Goal: Information Seeking & Learning: Learn about a topic

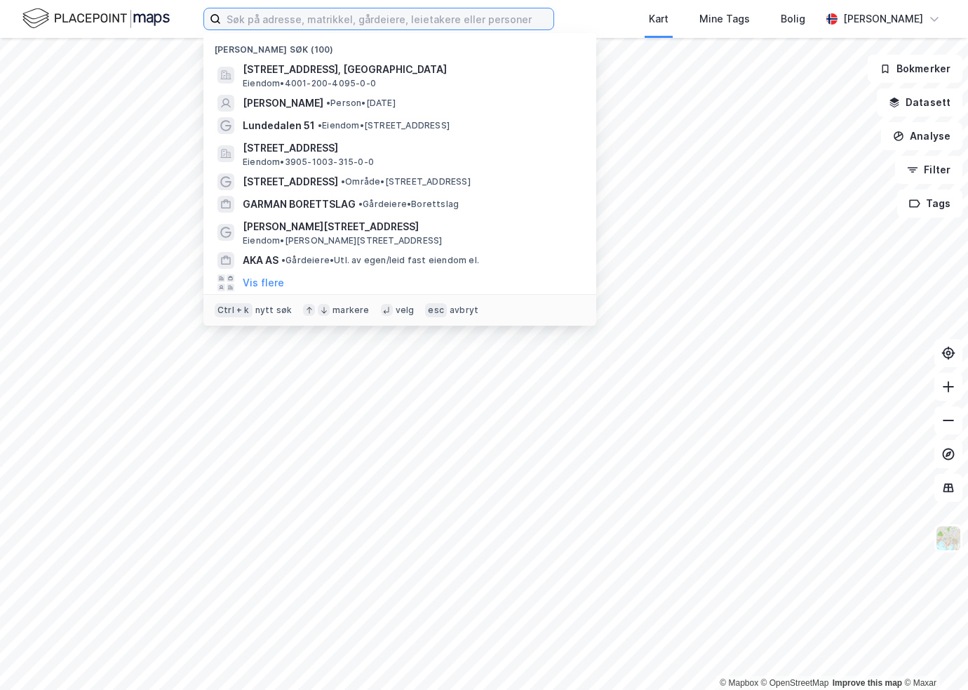
click at [301, 19] on input at bounding box center [387, 18] width 333 height 21
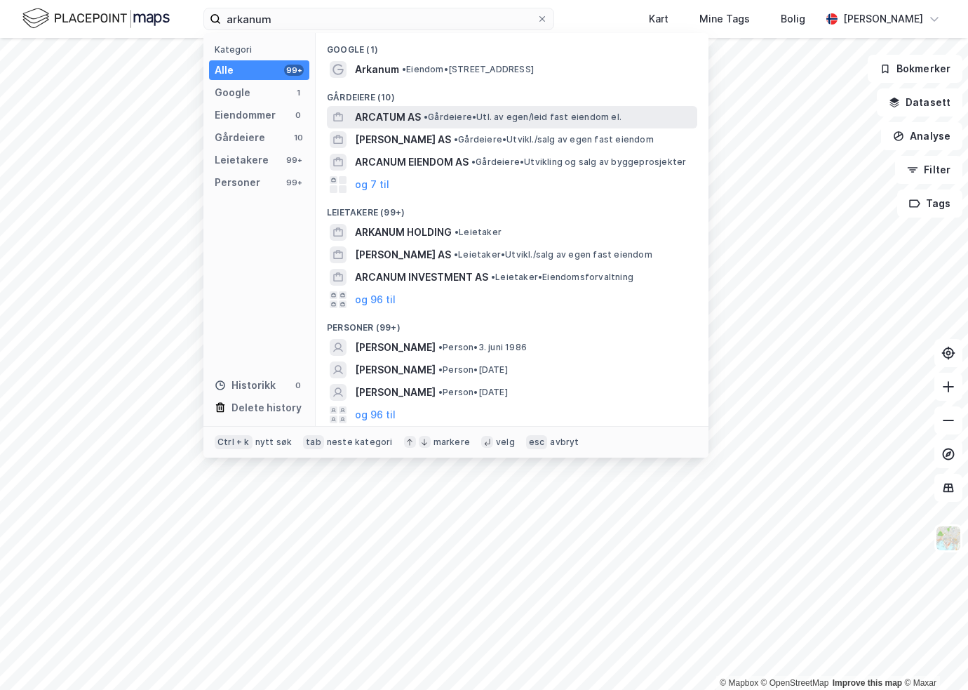
click at [408, 121] on span "ARCATUM AS" at bounding box center [388, 117] width 66 height 17
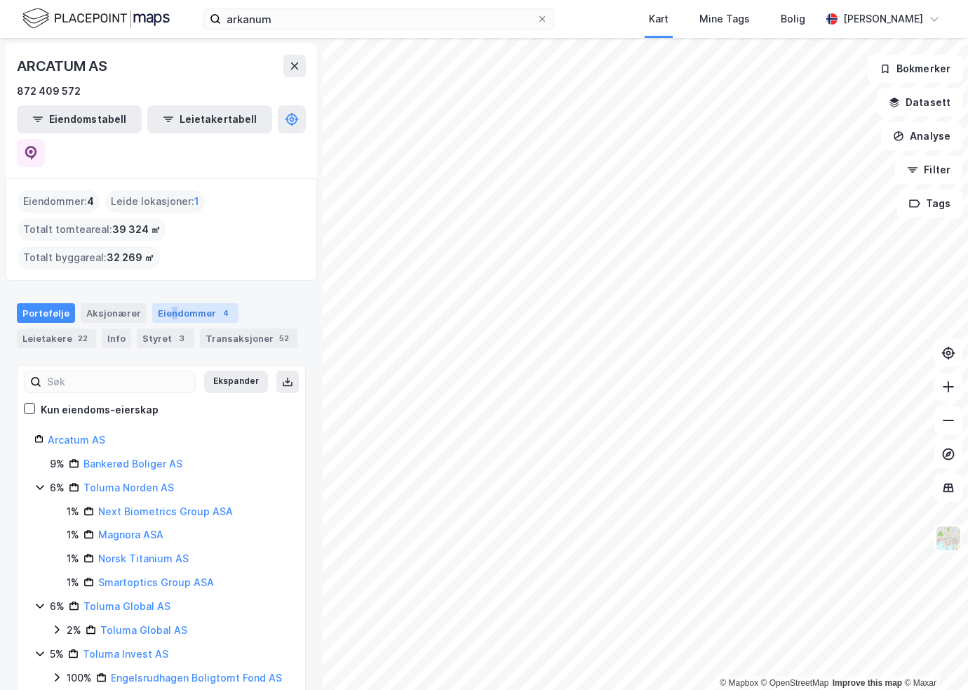
click at [166, 303] on div "Eiendommer 4" at bounding box center [195, 313] width 86 height 20
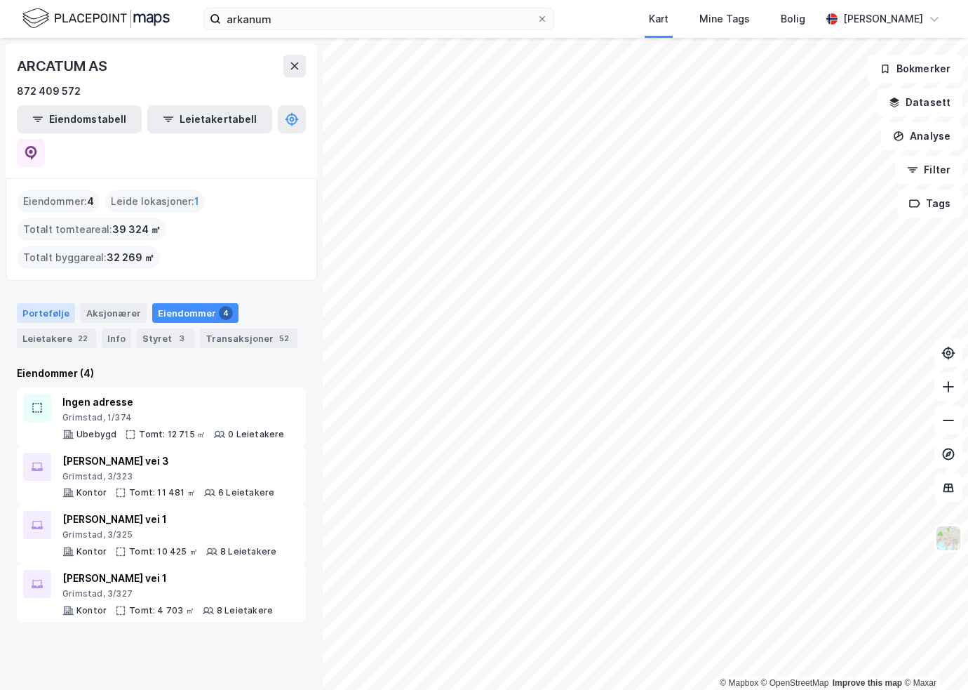
click at [55, 303] on div "Portefølje" at bounding box center [46, 313] width 58 height 20
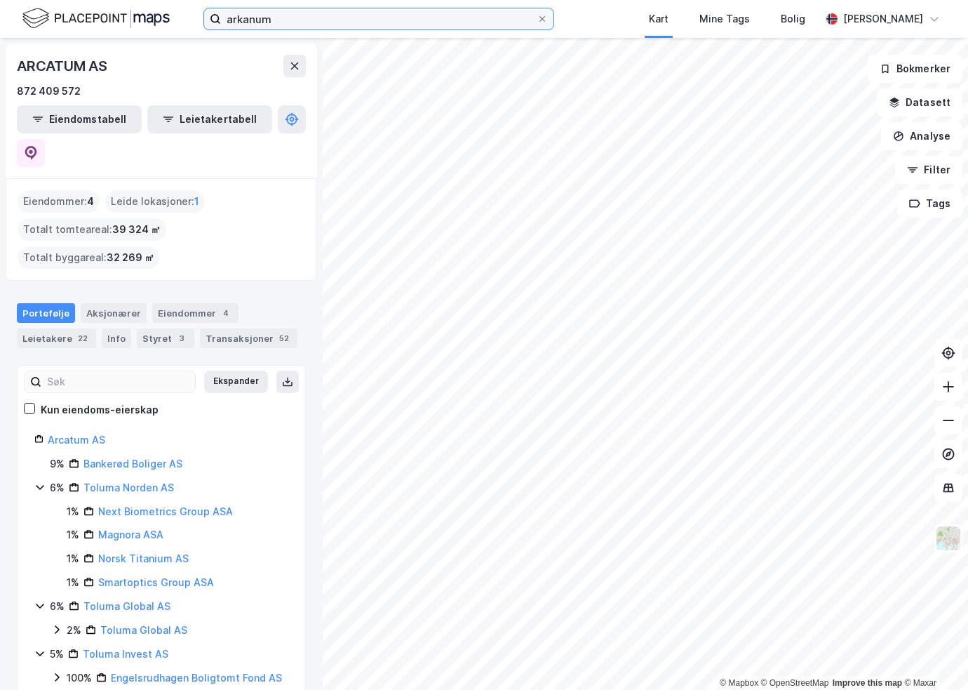
click at [286, 22] on input "arkanum" at bounding box center [379, 18] width 316 height 21
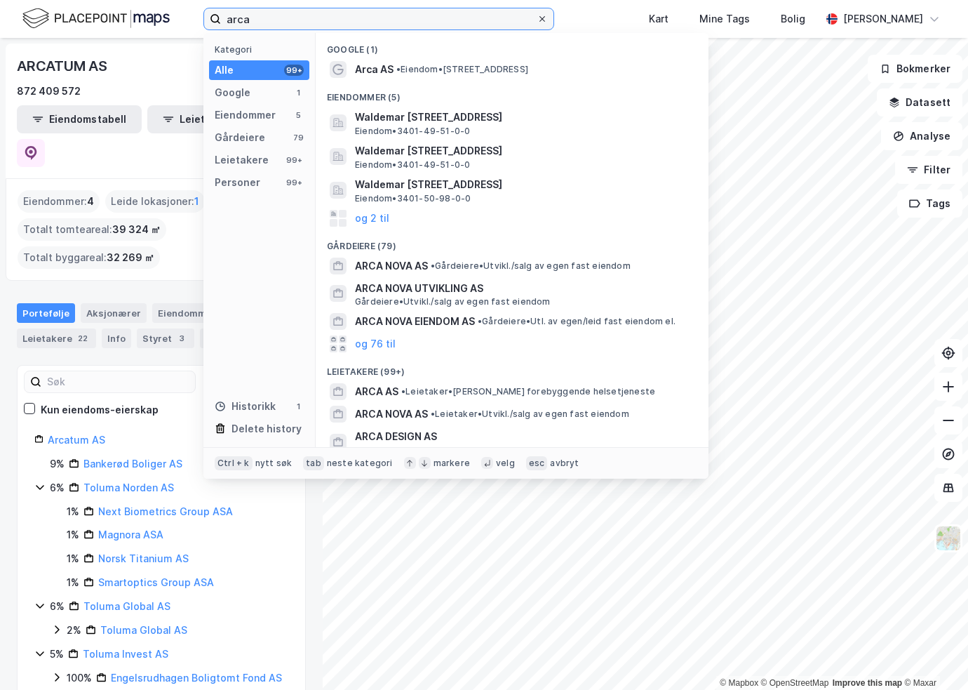
type input "arca"
click at [547, 17] on icon at bounding box center [542, 19] width 8 height 8
click at [537, 17] on input "arca" at bounding box center [379, 18] width 316 height 21
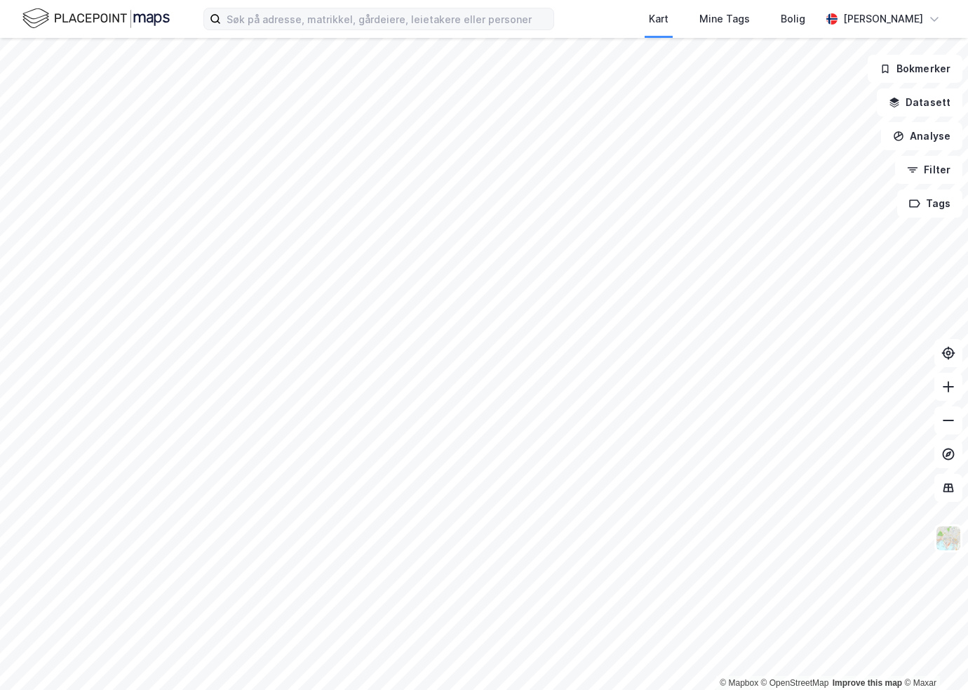
click at [648, 19] on div "Kart Mine Tags Bolig [PERSON_NAME]" at bounding box center [484, 19] width 968 height 38
click at [301, 19] on input at bounding box center [387, 18] width 333 height 21
click at [606, 17] on div "Kart Mine Tags Bolig [PERSON_NAME]" at bounding box center [484, 19] width 968 height 38
